Goal: Check status

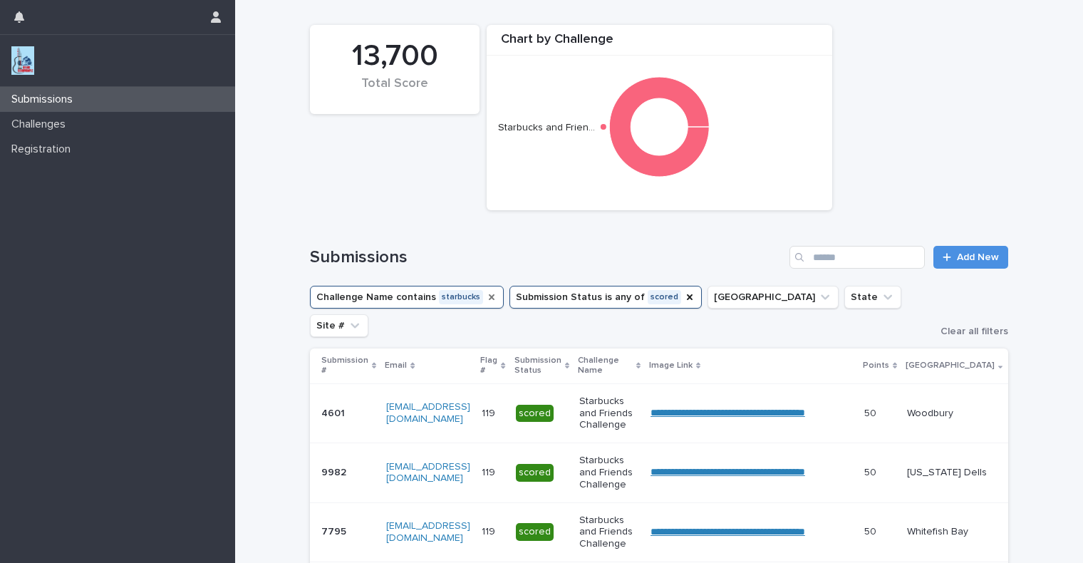
click at [489, 298] on icon "Challenge Name" at bounding box center [492, 297] width 6 height 6
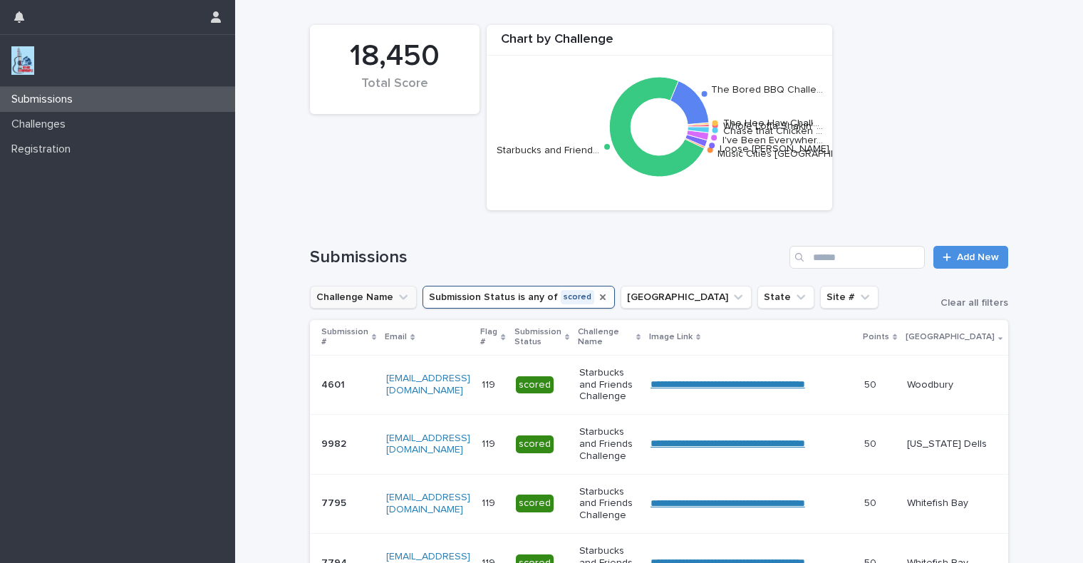
click at [600, 297] on icon "Submission Status" at bounding box center [603, 297] width 6 height 6
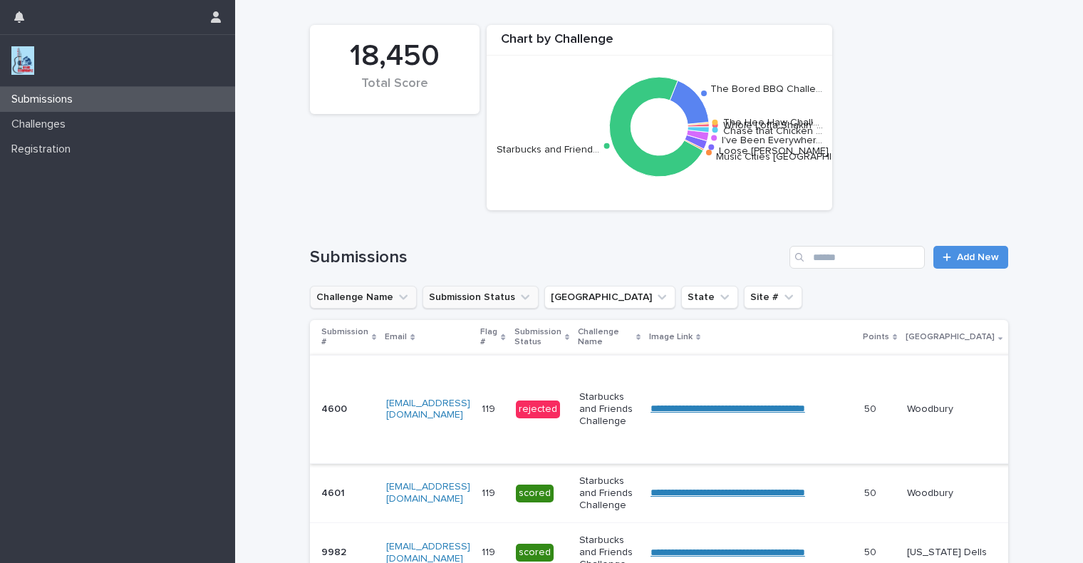
click at [667, 410] on link "**********" at bounding box center [727, 408] width 155 height 10
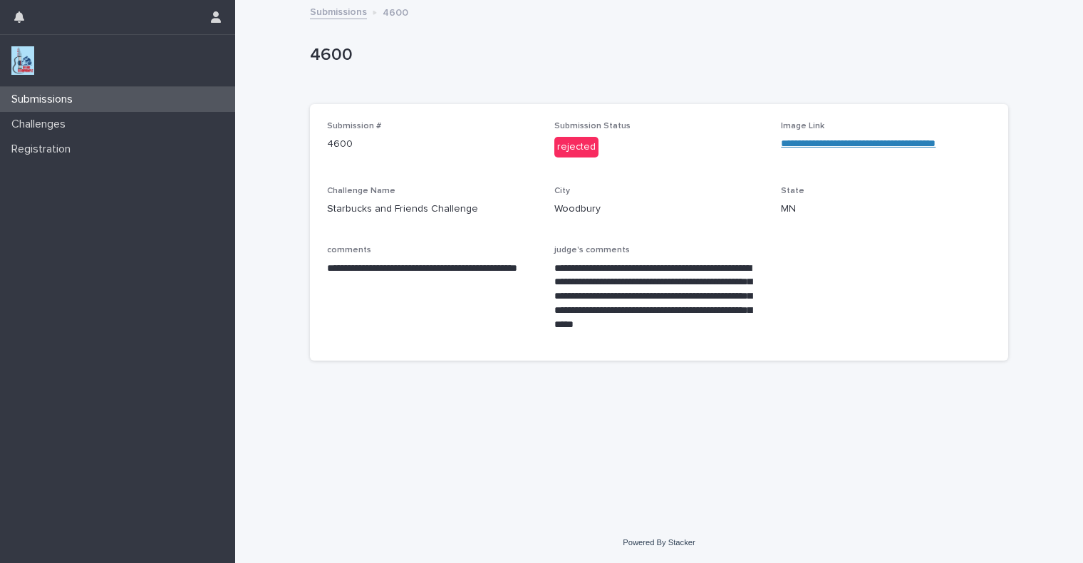
click at [317, 16] on link "Submissions" at bounding box center [338, 11] width 57 height 16
